Goal: Information Seeking & Learning: Check status

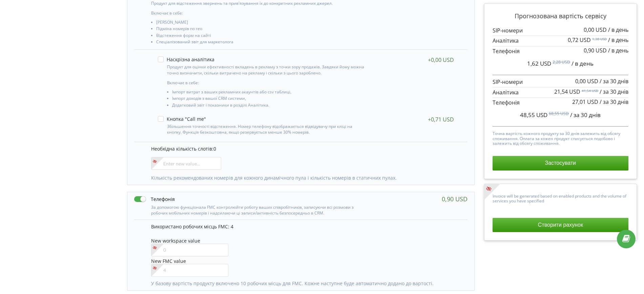
scroll to position [169, 0]
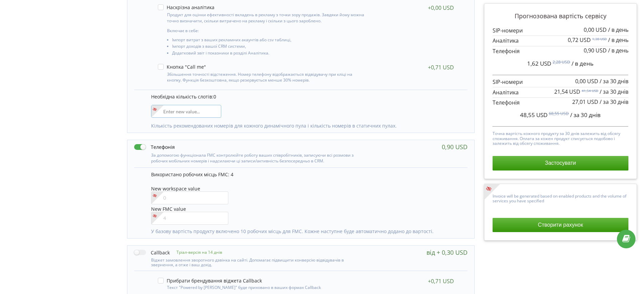
click at [206, 113] on input"] "number" at bounding box center [186, 111] width 70 height 13
click at [475, 142] on div "0" at bounding box center [300, 138] width 357 height 415
click at [175, 111] on input"] "number" at bounding box center [186, 111] width 70 height 13
type input"] "18"
click at [83, 112] on div "Управління продуктами проєкту Оберіть продукти: Чим більше продуктів ви підключ…" at bounding box center [321, 112] width 639 height 466
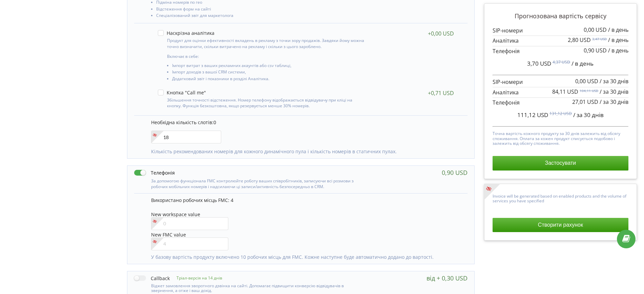
scroll to position [138, 0]
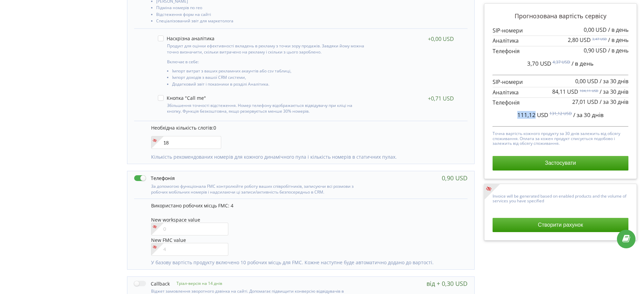
drag, startPoint x: 519, startPoint y: 116, endPoint x: 534, endPoint y: 117, distance: 15.7
click at [534, 117] on span "111,12 USD" at bounding box center [532, 115] width 31 height 8
copy span "111,12"
drag, startPoint x: 484, startPoint y: 271, endPoint x: 478, endPoint y: 270, distance: 6.8
click at [484, 271] on div "Прогнозована вартість сервісу 0,00 USD / в день 2,80 USD" at bounding box center [560, 169] width 162 height 415
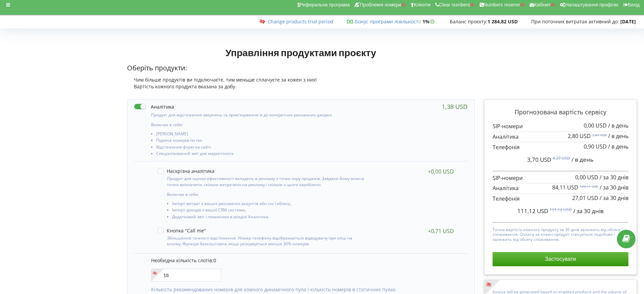
scroll to position [0, 0]
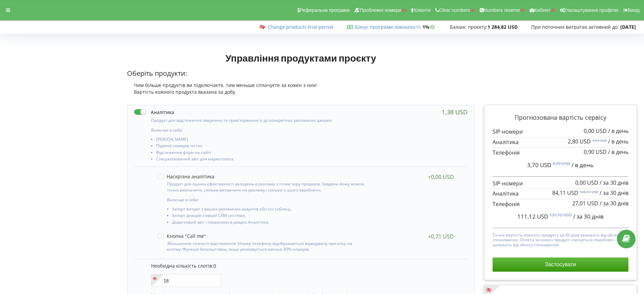
click at [1, 5] on div "Реферальна програма Проблемні номери Клієнти Clear numbers Numbers reserve Кабі…" at bounding box center [321, 10] width 653 height 20
click at [4, 6] on div at bounding box center [8, 9] width 12 height 9
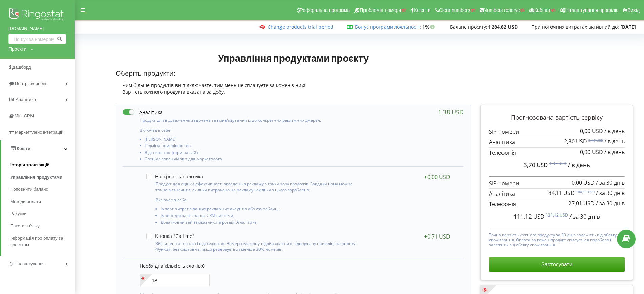
click at [41, 163] on span "Історія транзакцій" at bounding box center [30, 165] width 40 height 7
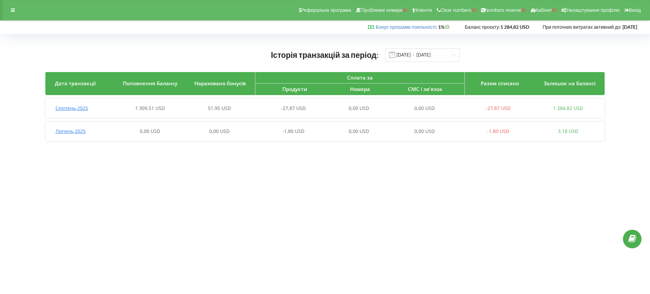
click at [191, 107] on div "51,95 USD" at bounding box center [220, 108] width 70 height 7
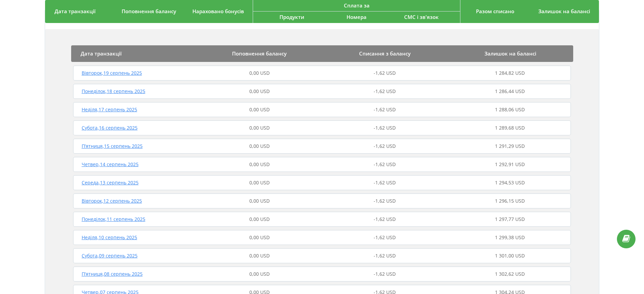
scroll to position [42, 0]
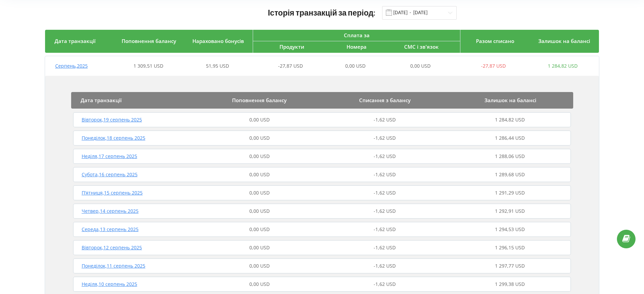
click at [175, 137] on div "Понеділок , 18 серпень 2025" at bounding box center [133, 138] width 125 height 7
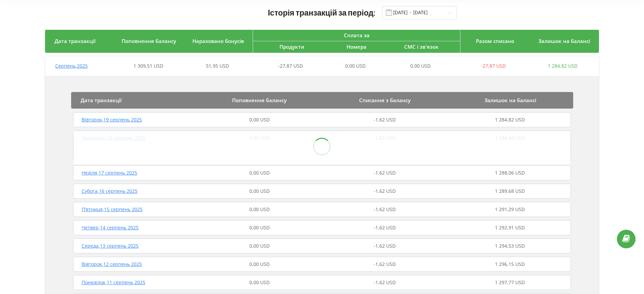
click at [173, 169] on div "Неділя , 17 серпень 2025 0,00 USD -1,62 USD 1 288,06 USD" at bounding box center [321, 173] width 501 height 16
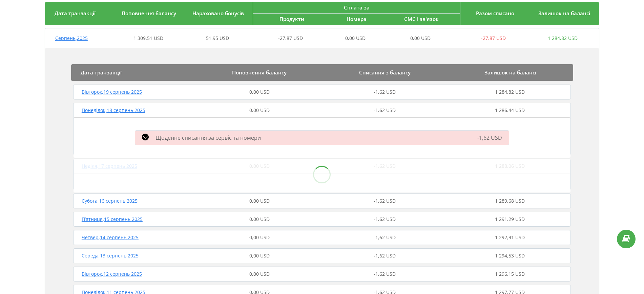
scroll to position [85, 0]
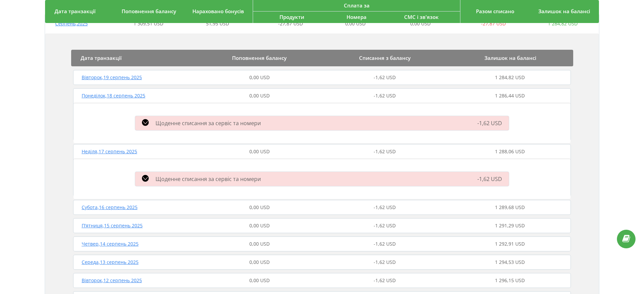
click at [194, 176] on span "Щоденне списання за сервіс та номери" at bounding box center [207, 178] width 105 height 7
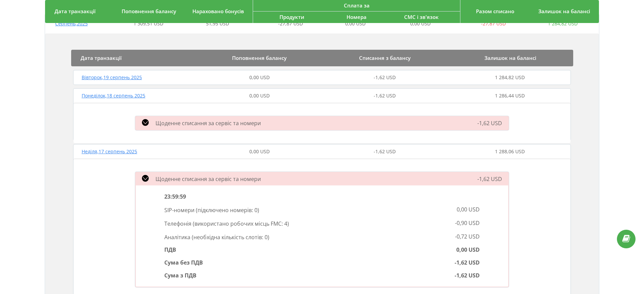
click at [194, 176] on span "Щоденне списання за сервіс та номери" at bounding box center [207, 178] width 105 height 7
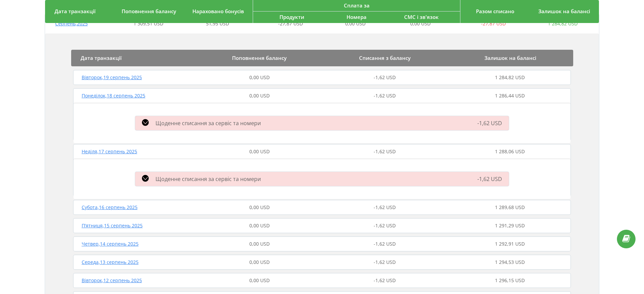
click at [186, 128] on div "Щоденне списання за сервіс та номери -1,62 USD" at bounding box center [322, 123] width 382 height 18
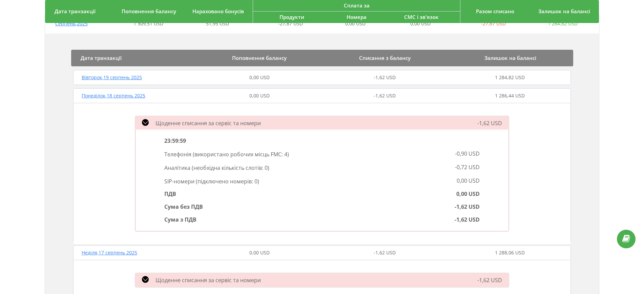
click at [192, 95] on div "Понеділок , 18 серпень 2025" at bounding box center [133, 95] width 125 height 7
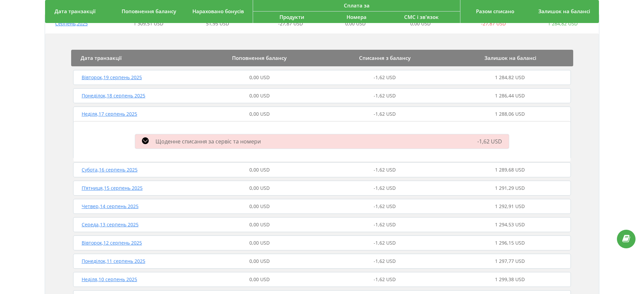
click at [213, 116] on div "0,00 USD" at bounding box center [259, 114] width 125 height 7
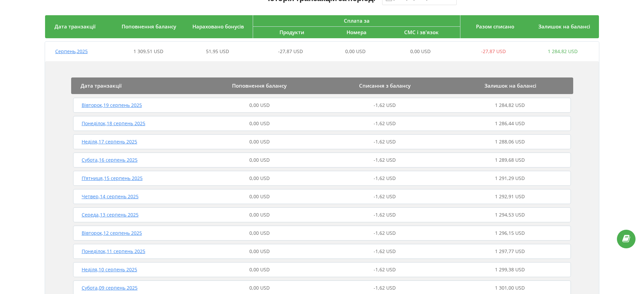
scroll to position [0, 0]
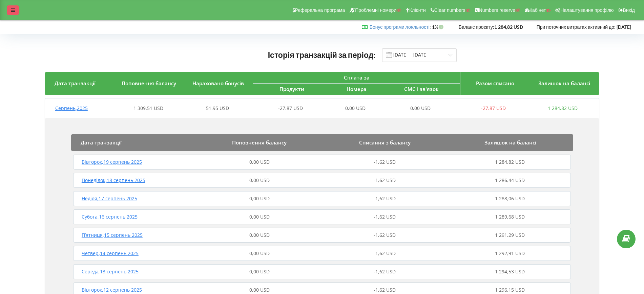
click at [11, 6] on div "Реферальна програма Проблемні номери Клієнти Clear numbers Numbers reserve Кабі…" at bounding box center [322, 10] width 644 height 20
click at [17, 18] on div "Реферальна програма Проблемні номери Клієнти Clear numbers Numbers reserve Кабі…" at bounding box center [322, 10] width 644 height 20
click at [15, 11] on div at bounding box center [13, 9] width 12 height 9
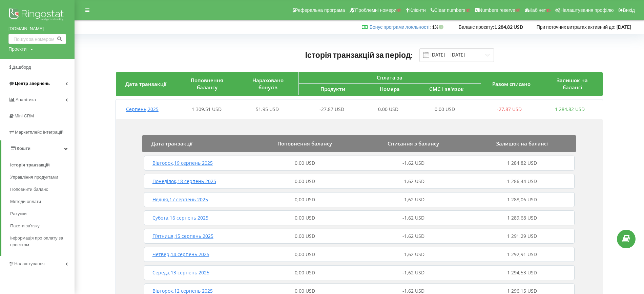
click at [28, 77] on link "Центр звернень" at bounding box center [37, 84] width 75 height 16
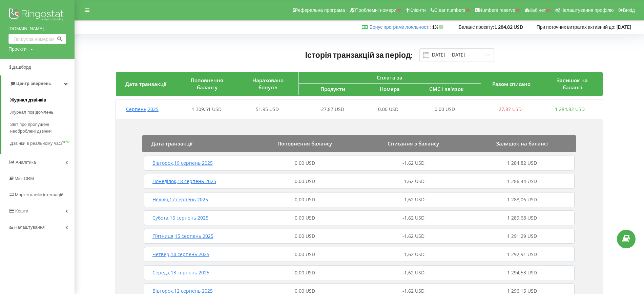
click at [32, 95] on link "Журнал дзвінків" at bounding box center [42, 100] width 64 height 12
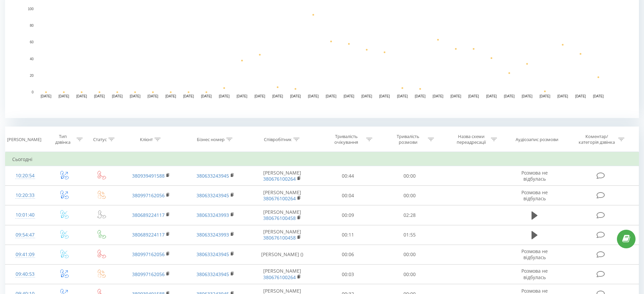
scroll to position [212, 0]
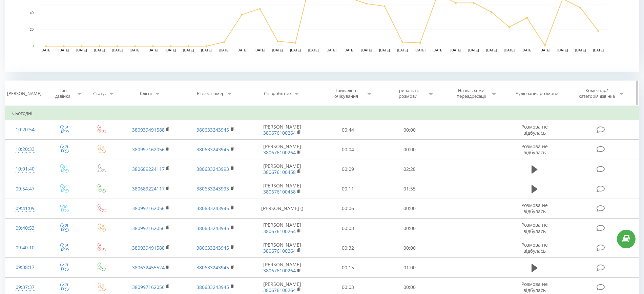
click at [76, 93] on div "Тип дзвінка" at bounding box center [67, 94] width 32 height 12
click at [63, 139] on div "Введіть значення" at bounding box center [60, 143] width 49 height 10
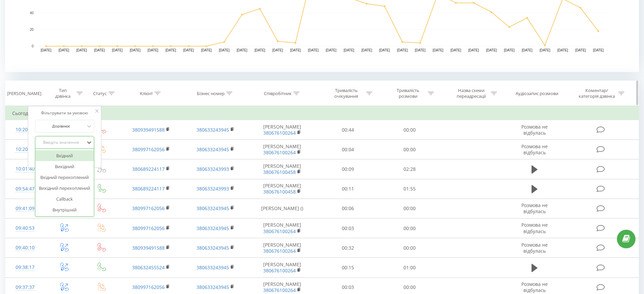
click at [82, 84] on th "Тип дзвінка" at bounding box center [65, 93] width 40 height 25
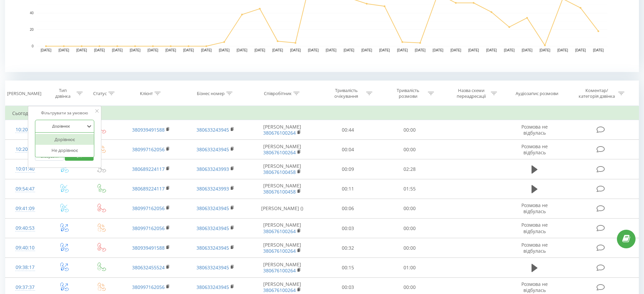
click at [68, 129] on div at bounding box center [61, 126] width 48 height 6
click at [71, 135] on div "Дорівнює" at bounding box center [64, 139] width 59 height 11
click at [71, 143] on div "Введіть значення" at bounding box center [61, 142] width 48 height 5
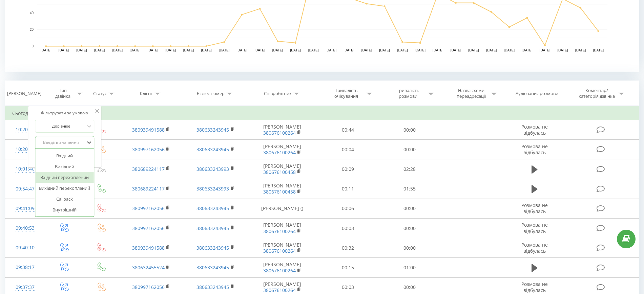
click at [66, 169] on div "Вихідний" at bounding box center [64, 166] width 59 height 11
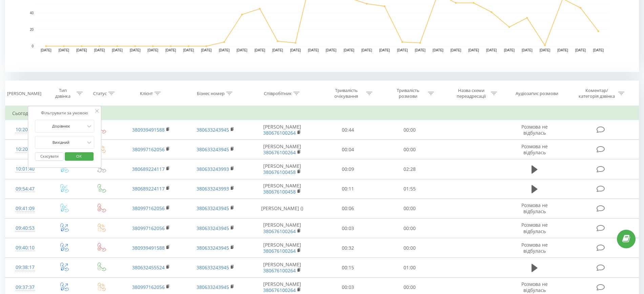
click at [82, 155] on span "OK" at bounding box center [78, 156] width 19 height 11
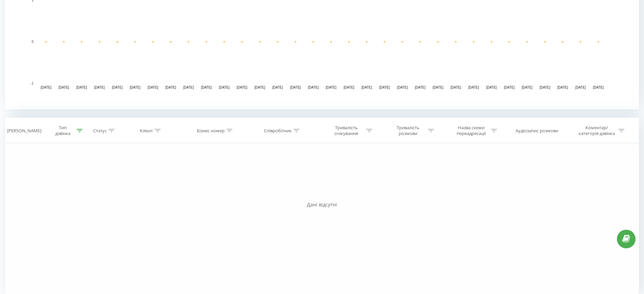
scroll to position [182, 0]
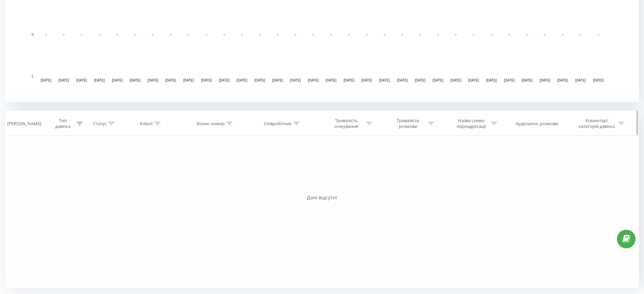
click at [77, 123] on icon at bounding box center [80, 123] width 6 height 3
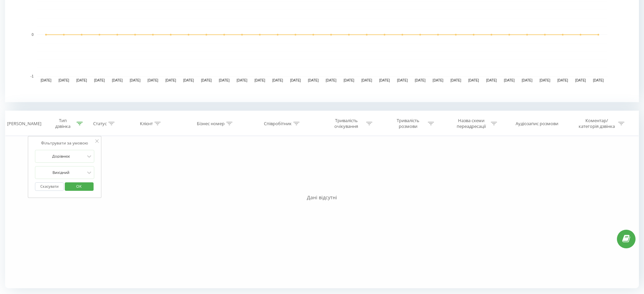
click at [40, 189] on button "Скасувати" at bounding box center [49, 187] width 29 height 8
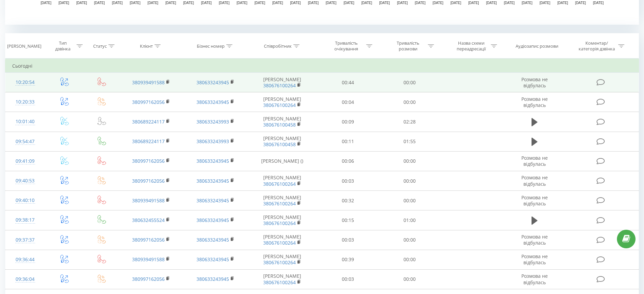
scroll to position [213, 0]
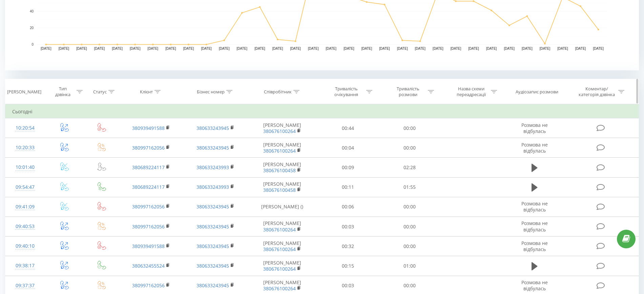
click at [78, 94] on div at bounding box center [80, 92] width 6 height 6
click at [71, 134] on div "Введіть значення" at bounding box center [65, 140] width 60 height 13
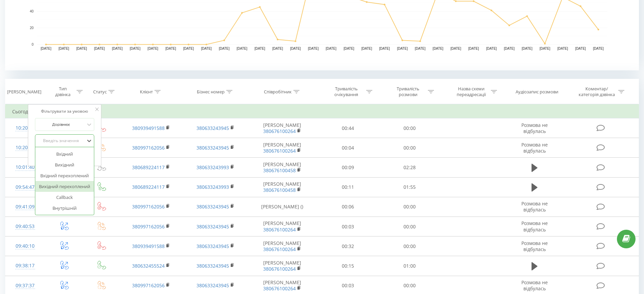
click at [64, 185] on div "Вихідний перехоплений" at bounding box center [64, 186] width 59 height 11
click at [73, 155] on span "OK" at bounding box center [78, 154] width 19 height 11
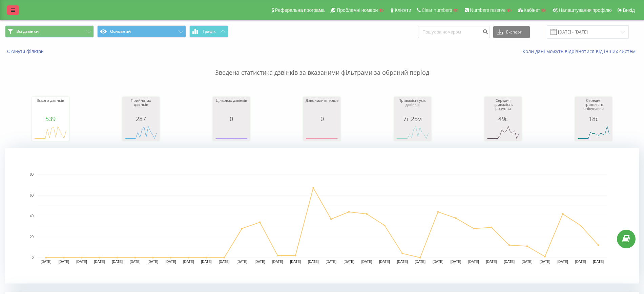
click at [13, 7] on link at bounding box center [13, 9] width 12 height 9
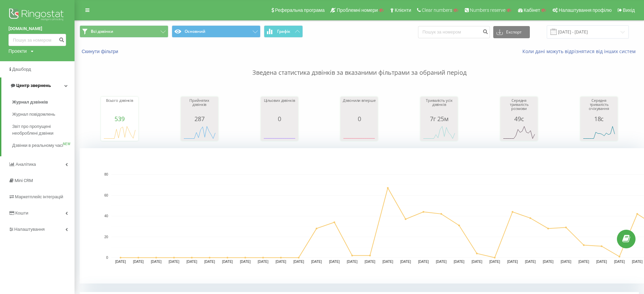
click at [35, 85] on span "Центр звернень" at bounding box center [33, 85] width 35 height 5
